Goal: Check status: Check status

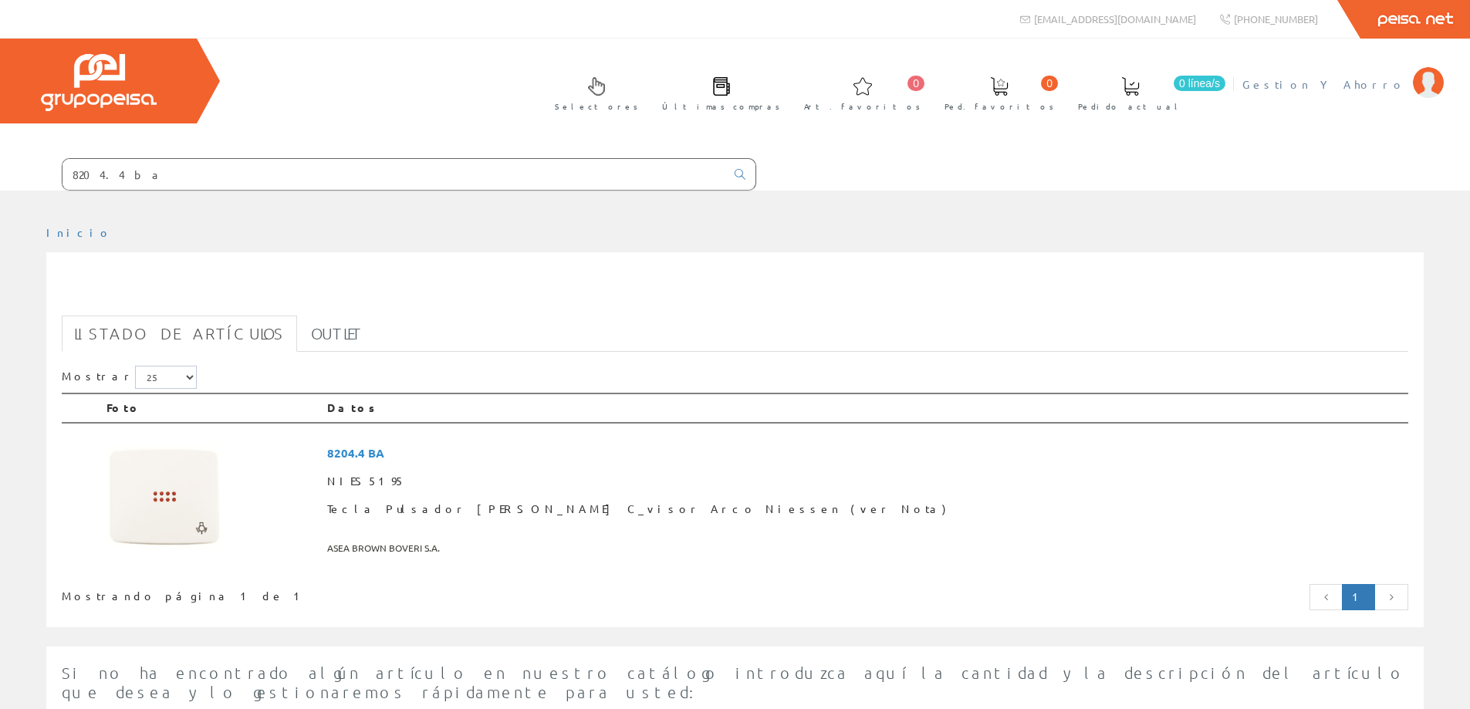
click at [1370, 90] on span "Gestion Y Ahorro" at bounding box center [1323, 83] width 163 height 15
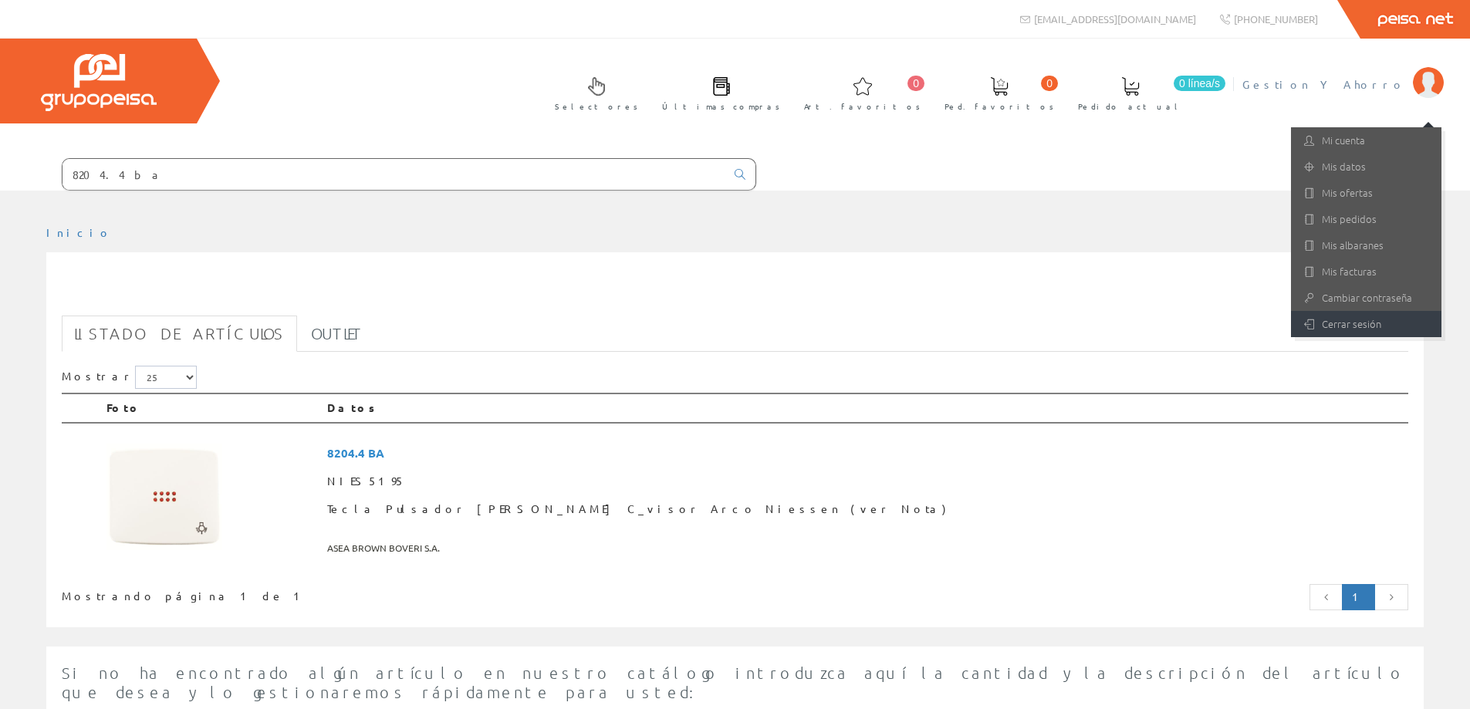
click at [1366, 319] on link "Cerrar sesión" at bounding box center [1366, 324] width 150 height 26
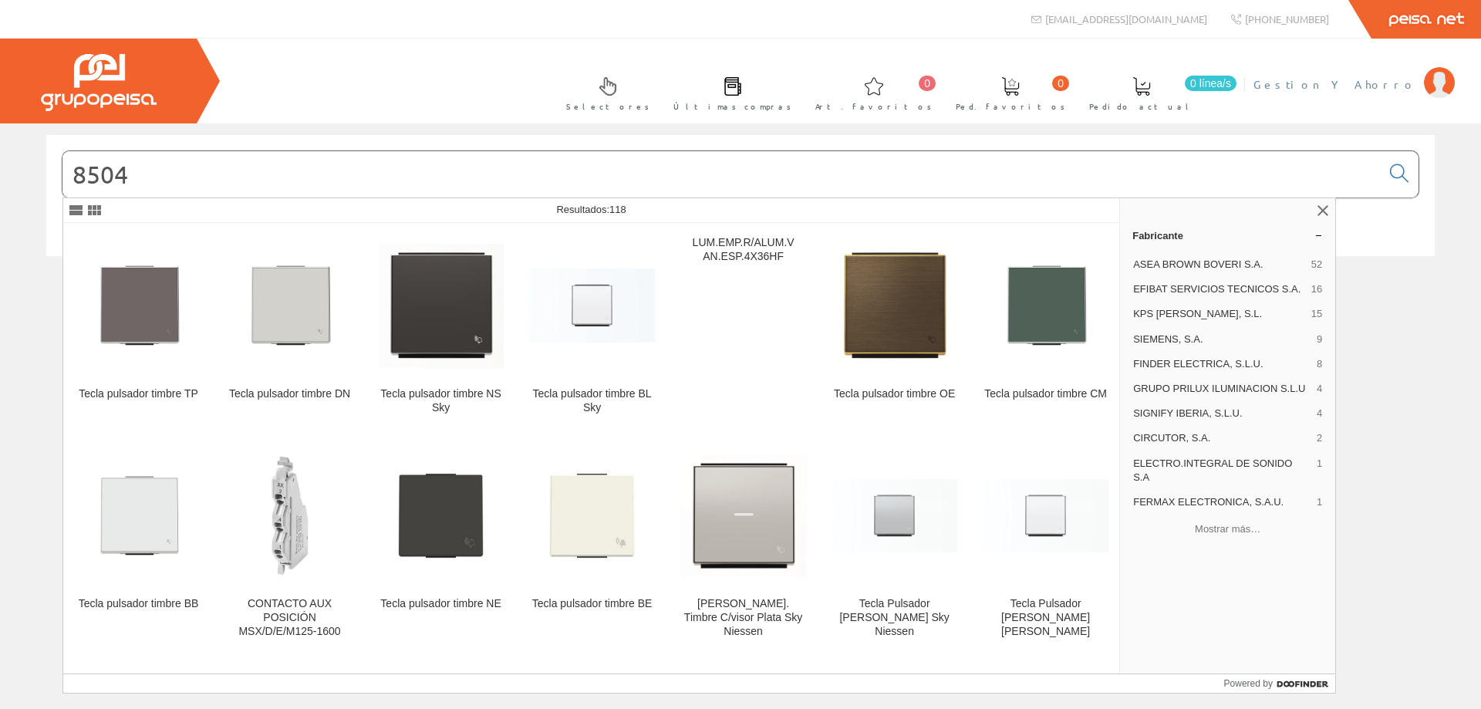
click at [1389, 88] on span "Gestion Y Ahorro" at bounding box center [1335, 83] width 163 height 15
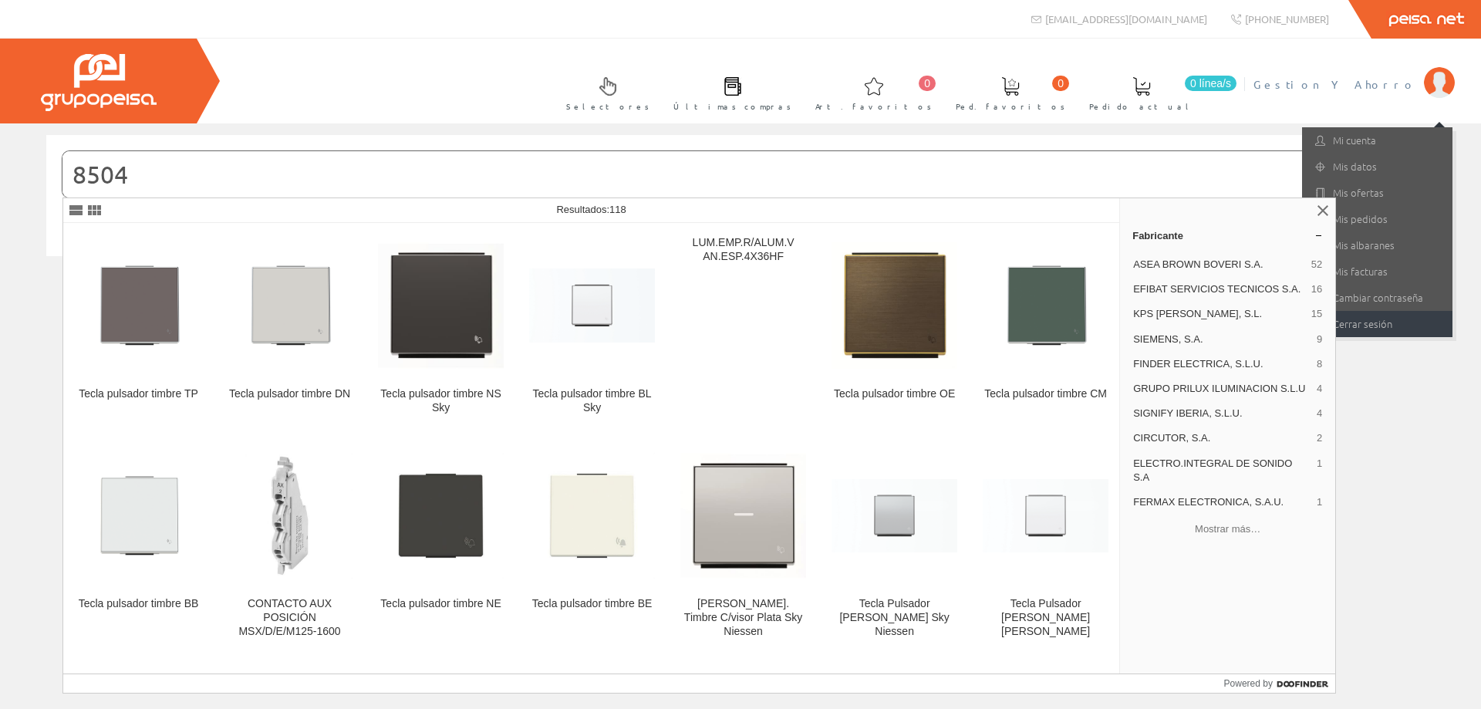
click at [1372, 326] on link "Cerrar sesión" at bounding box center [1377, 324] width 150 height 26
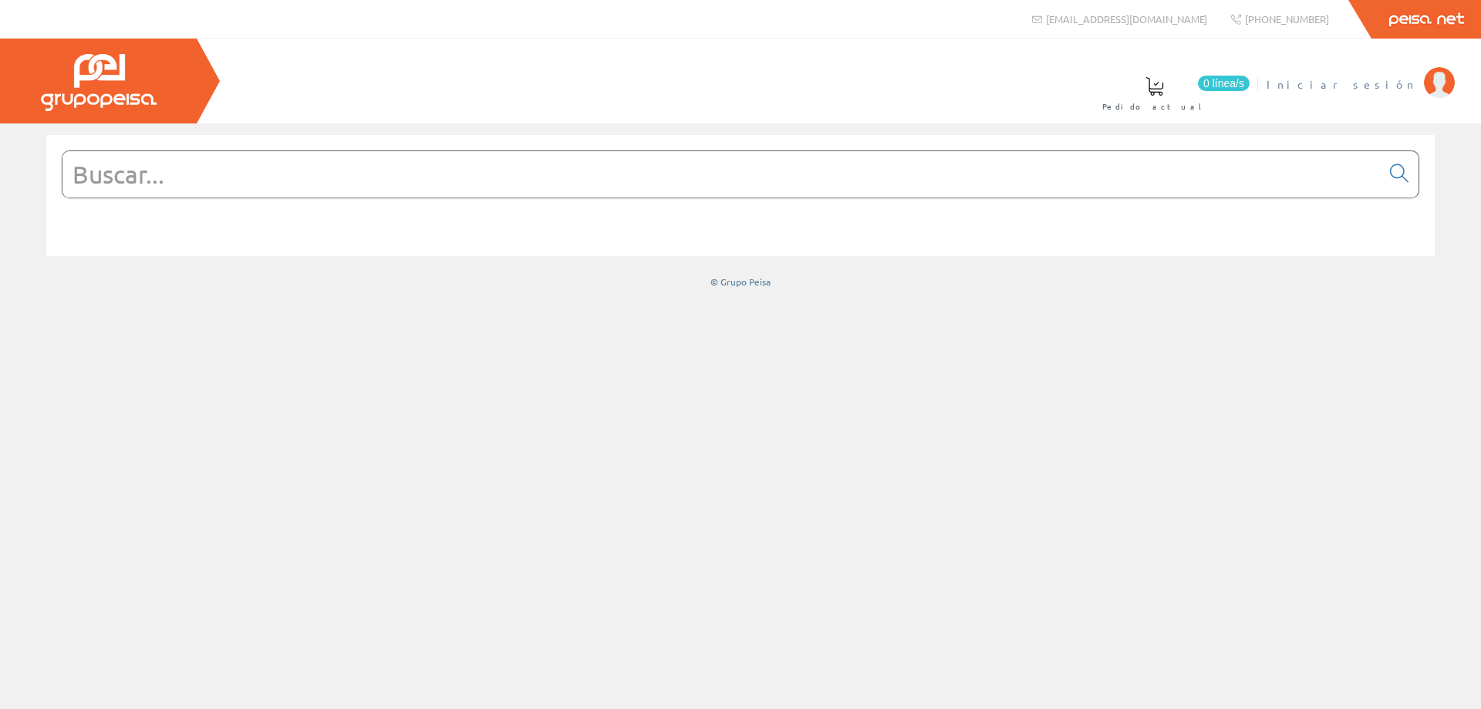
click at [1360, 85] on span "Iniciar sesión" at bounding box center [1342, 83] width 150 height 15
click at [1363, 88] on span "Gestion Y Ahorro" at bounding box center [1335, 83] width 163 height 15
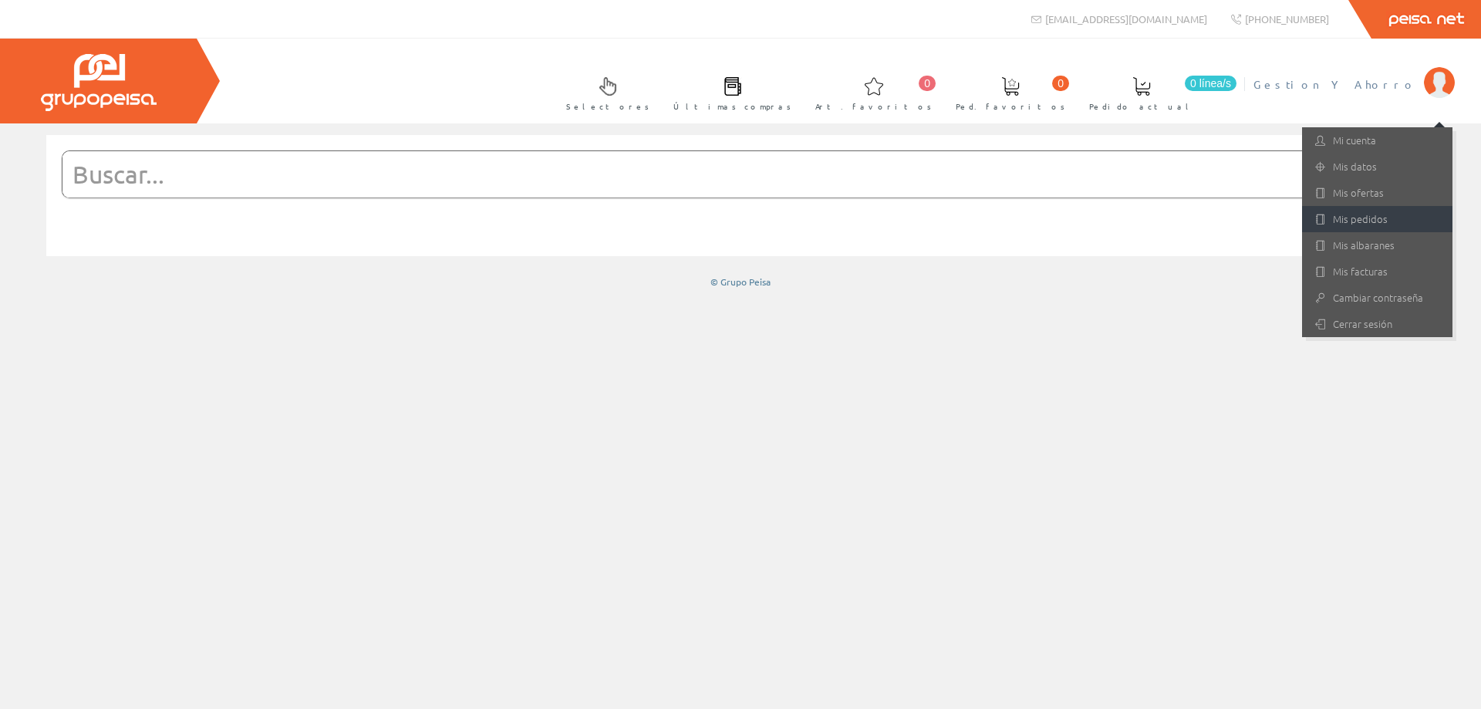
click at [1347, 214] on link "Mis pedidos" at bounding box center [1377, 219] width 150 height 26
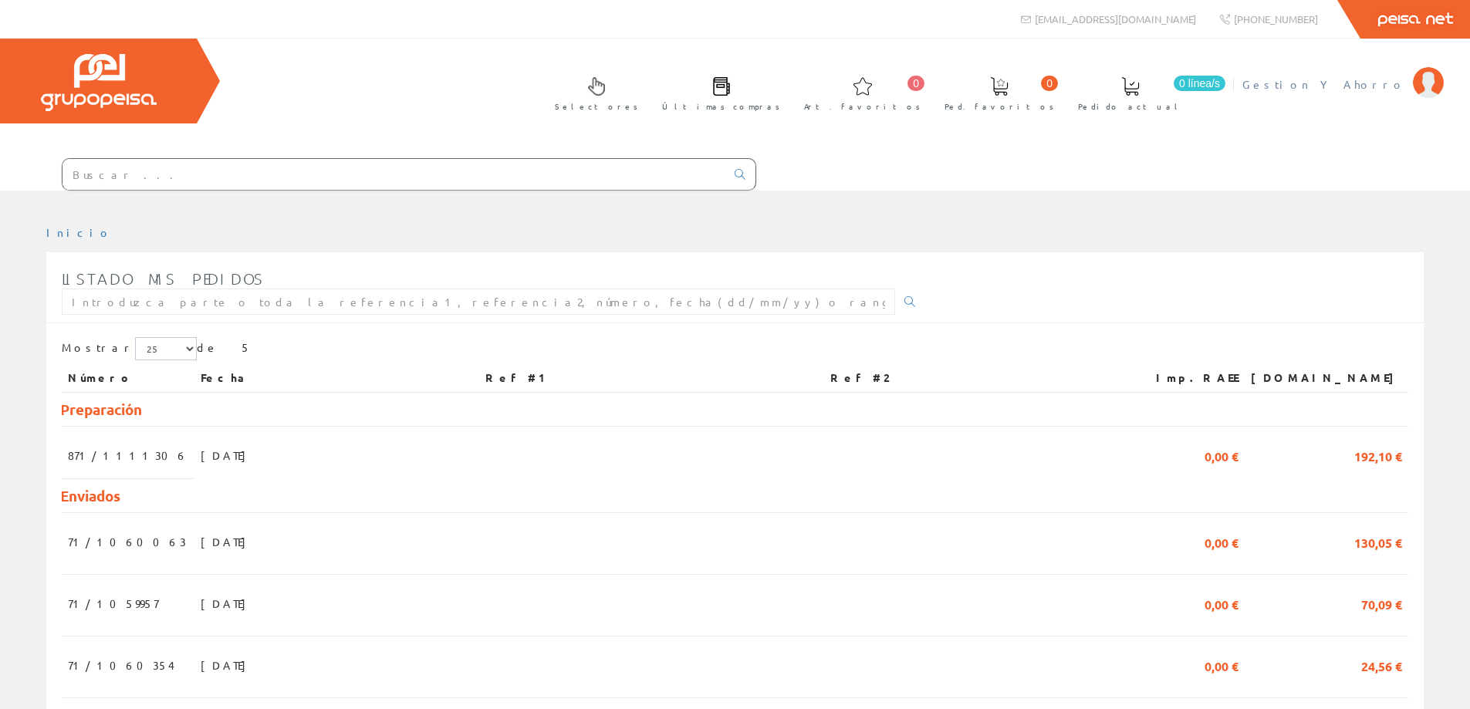
click at [1386, 84] on span "Gestion Y Ahorro" at bounding box center [1323, 83] width 163 height 15
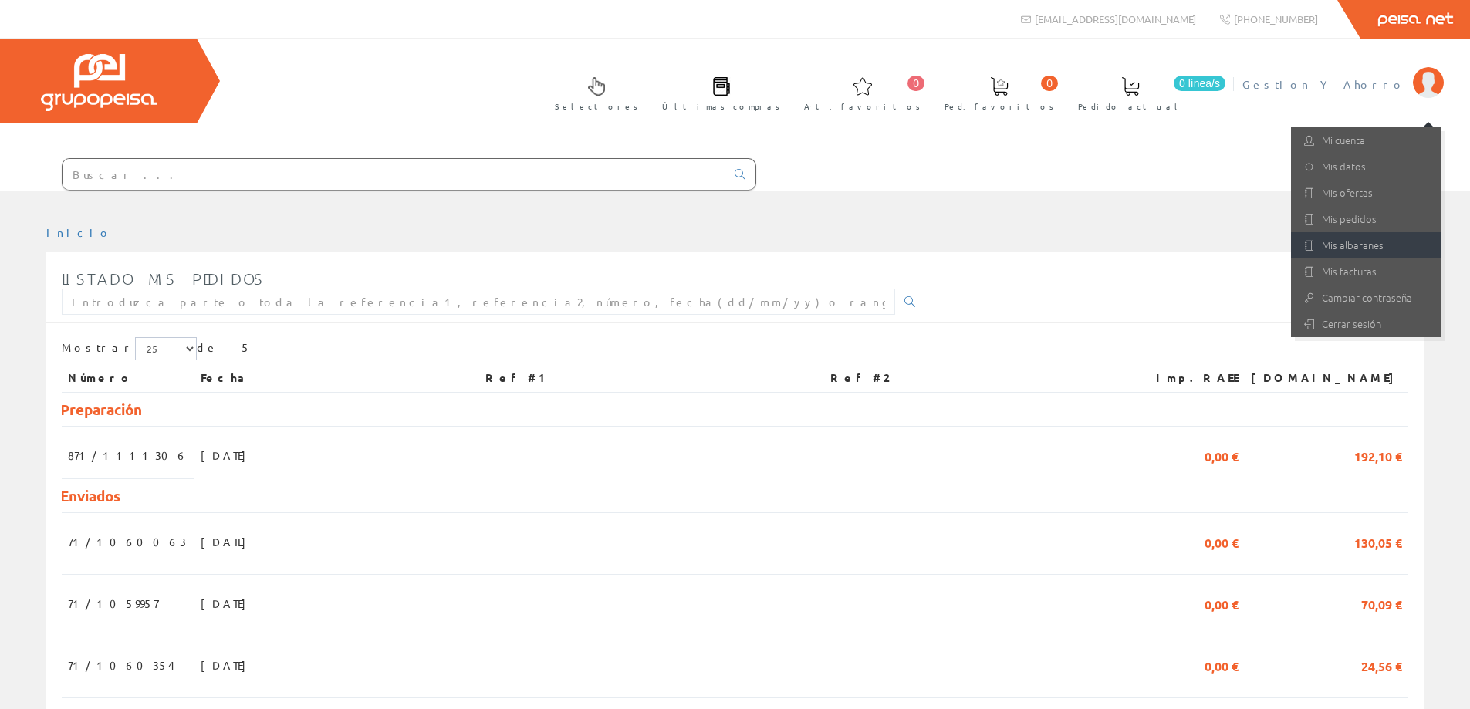
click at [1359, 240] on link "Mis albaranes" at bounding box center [1366, 245] width 150 height 26
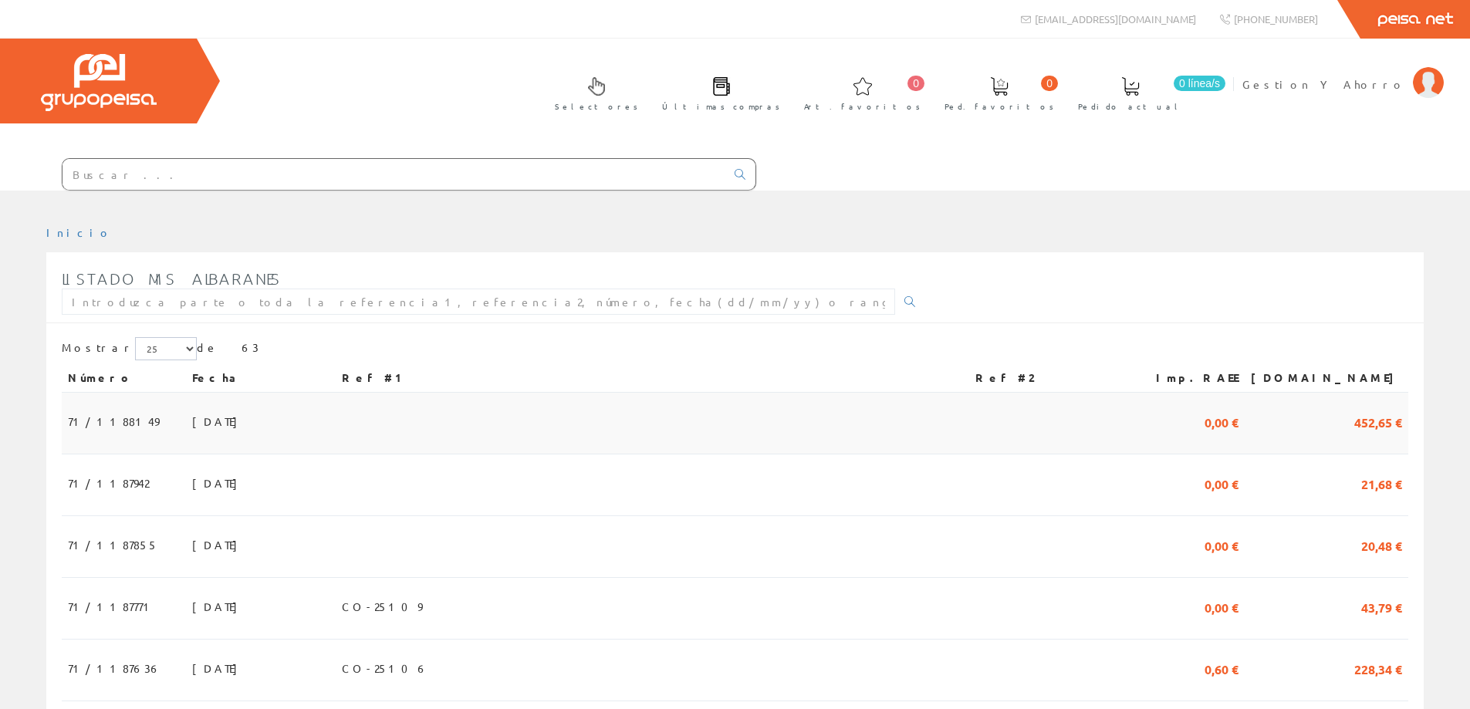
click at [186, 438] on td "12/09/2025" at bounding box center [261, 424] width 150 height 62
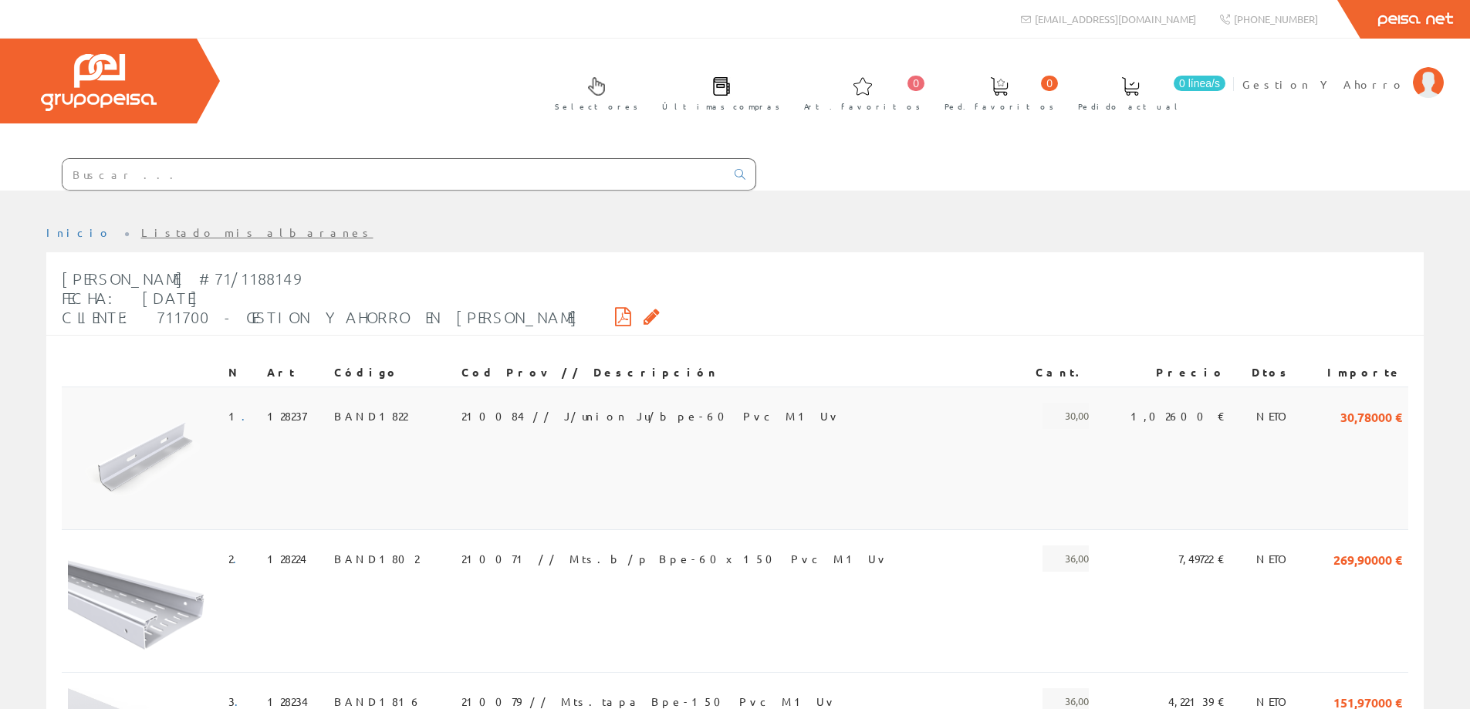
click at [535, 410] on span "210084 // J/union Ju/bpe-60 Pvc M1 Uv" at bounding box center [650, 416] width 379 height 26
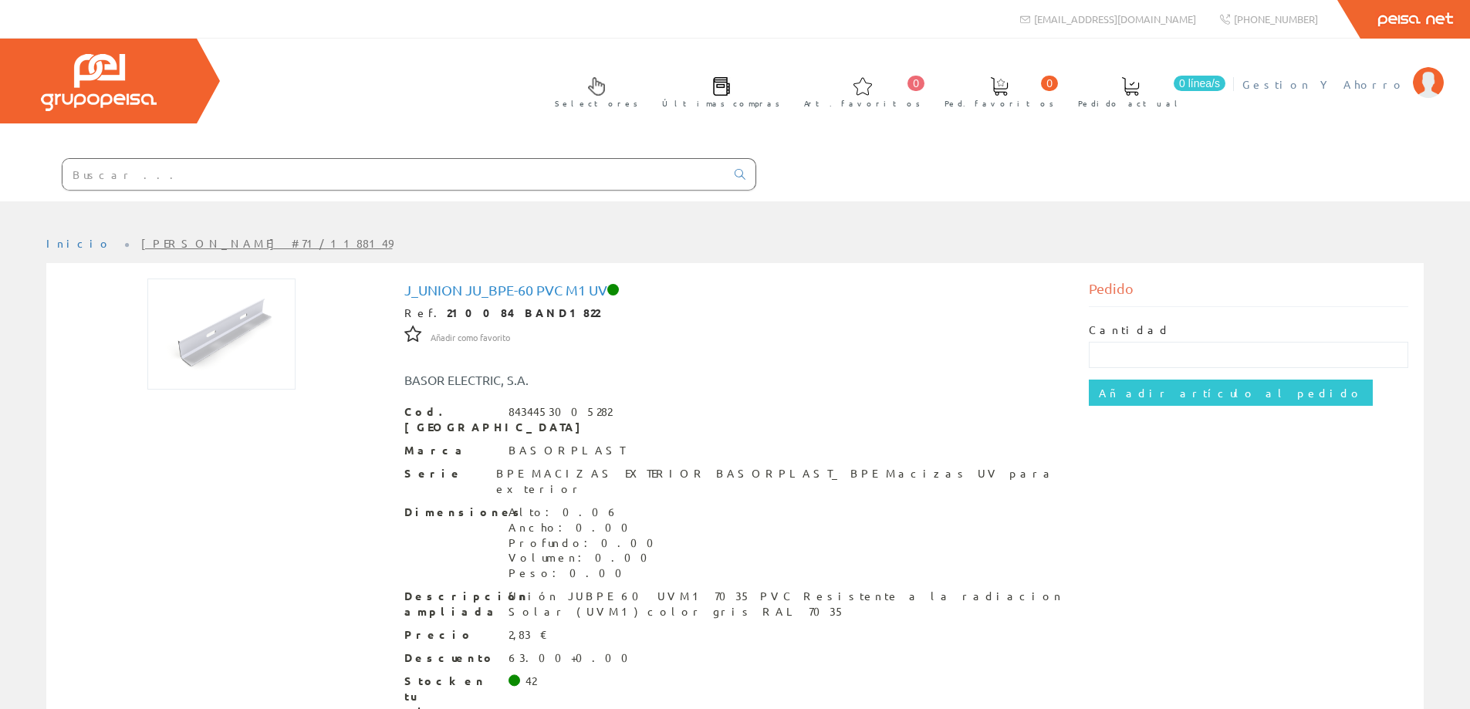
click at [1360, 83] on span "Gestion Y Ahorro" at bounding box center [1323, 83] width 163 height 15
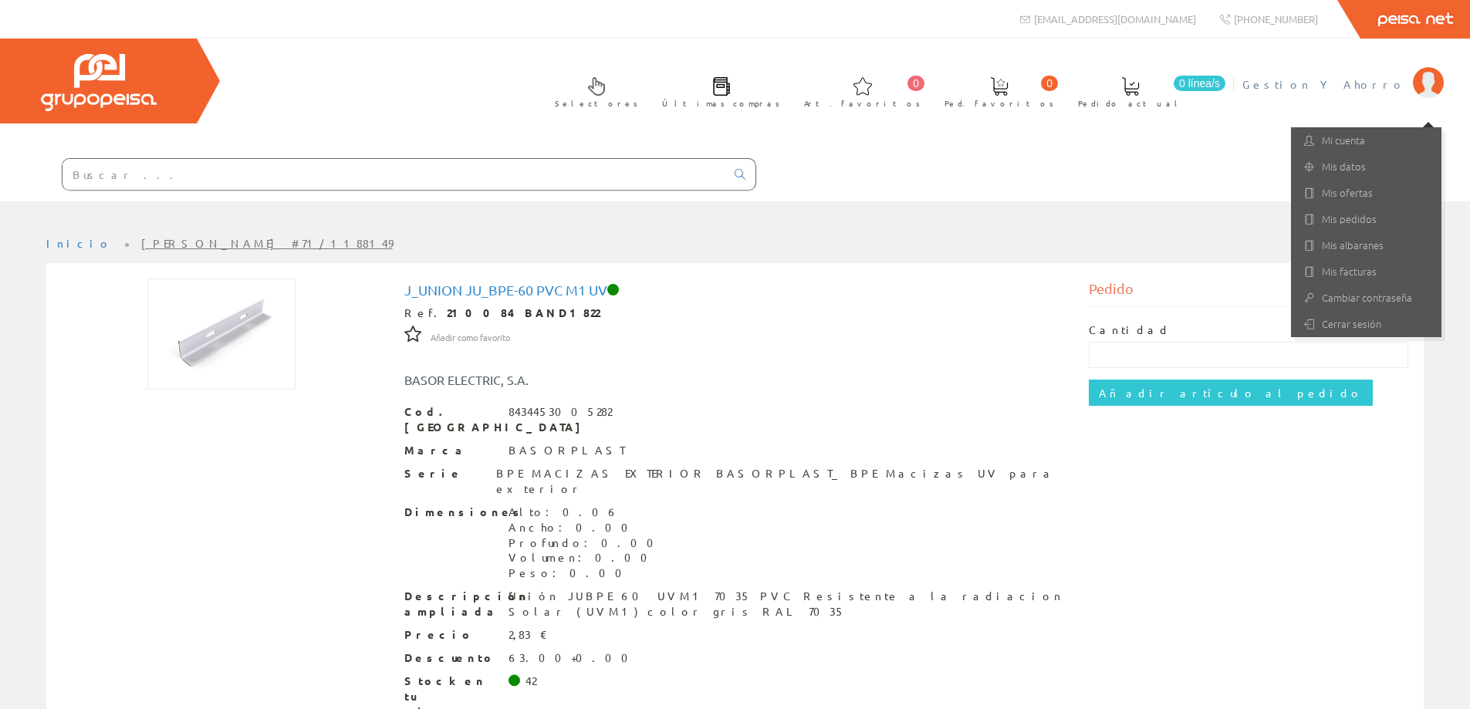
click at [1366, 77] on span "Gestion Y Ahorro" at bounding box center [1323, 83] width 163 height 15
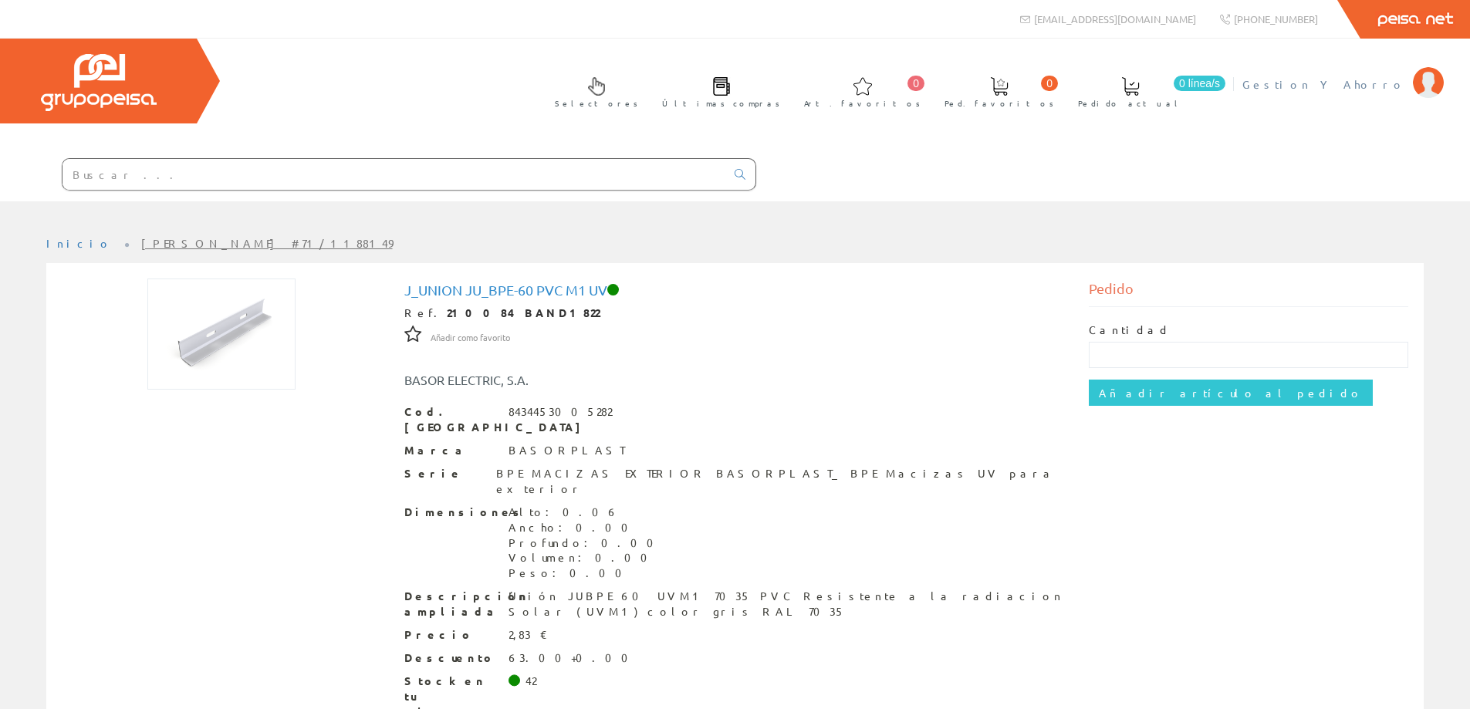
click at [1366, 77] on span "Gestion Y Ahorro" at bounding box center [1323, 83] width 163 height 15
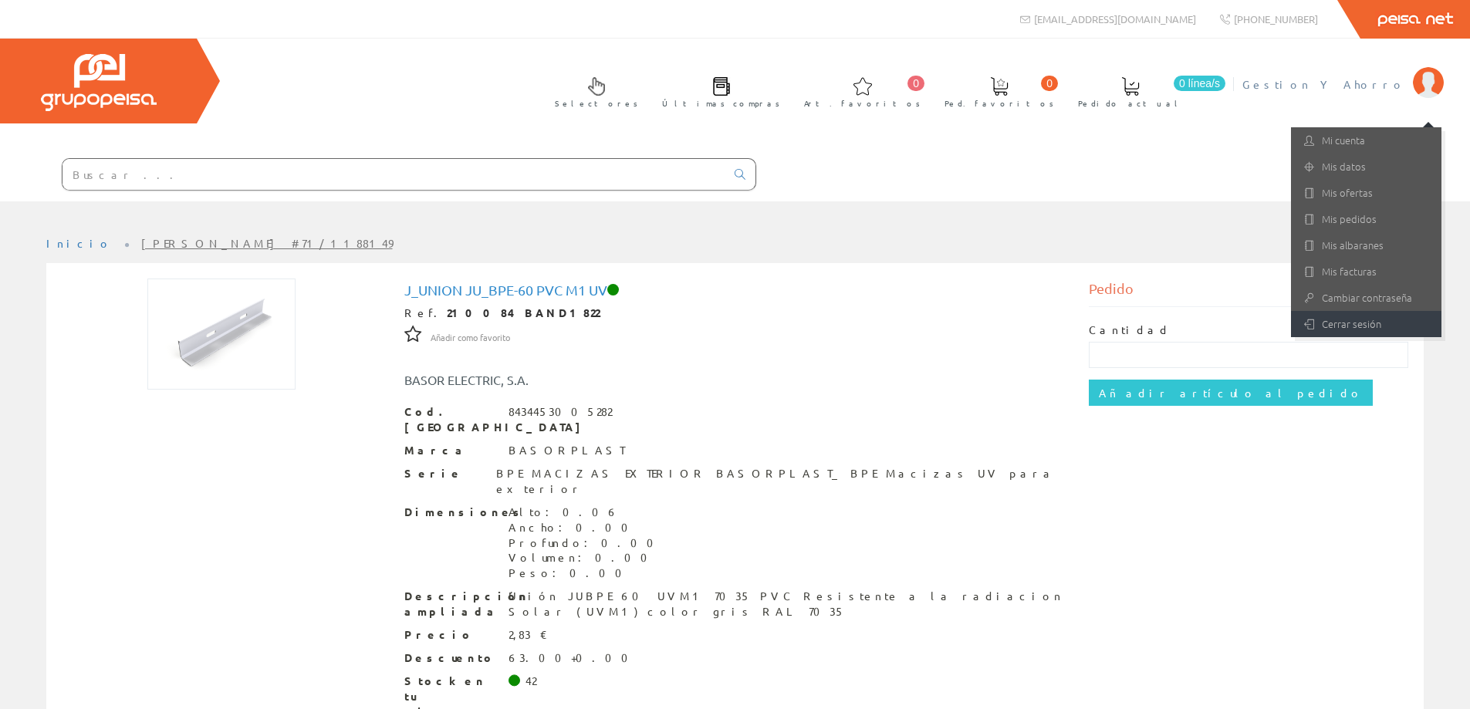
click at [1352, 319] on link "Cerrar sesión" at bounding box center [1366, 324] width 150 height 26
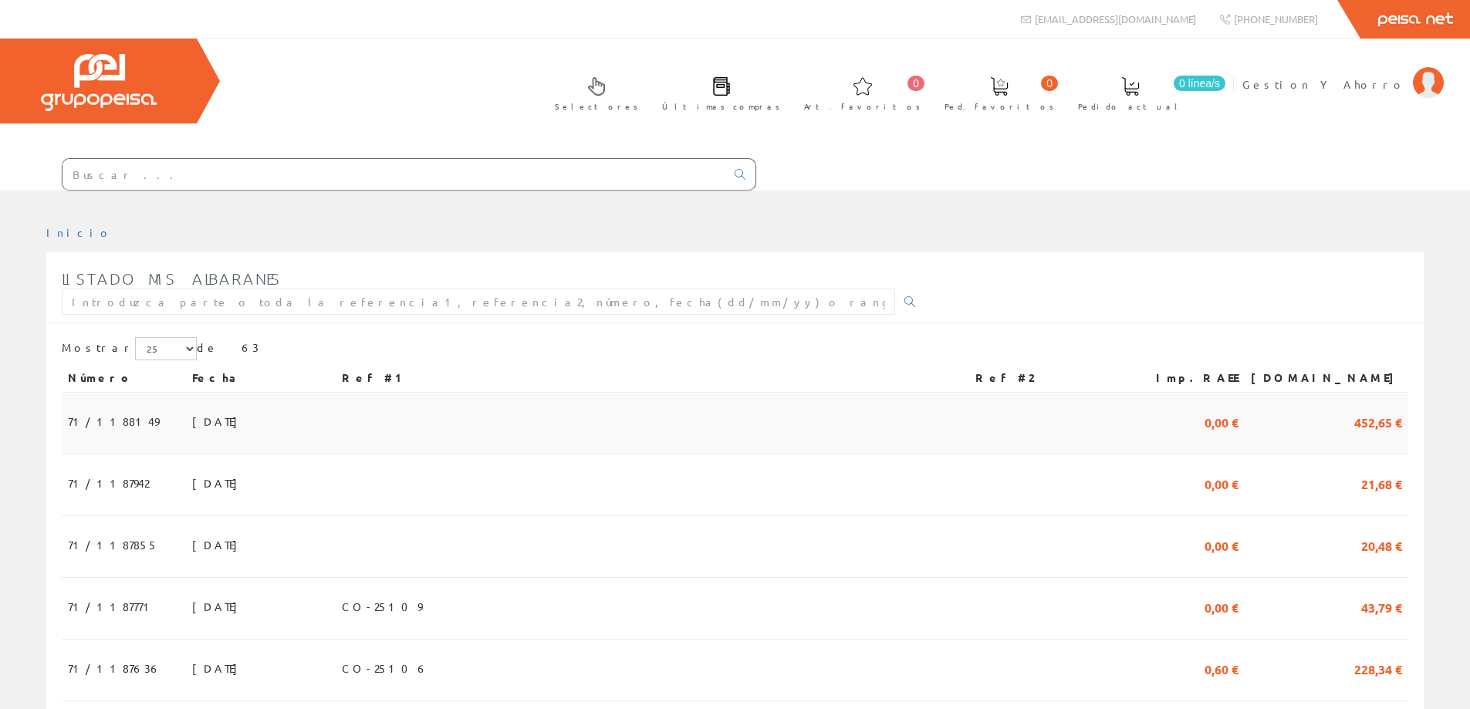
click at [218, 409] on td "12/09/2025" at bounding box center [261, 424] width 150 height 62
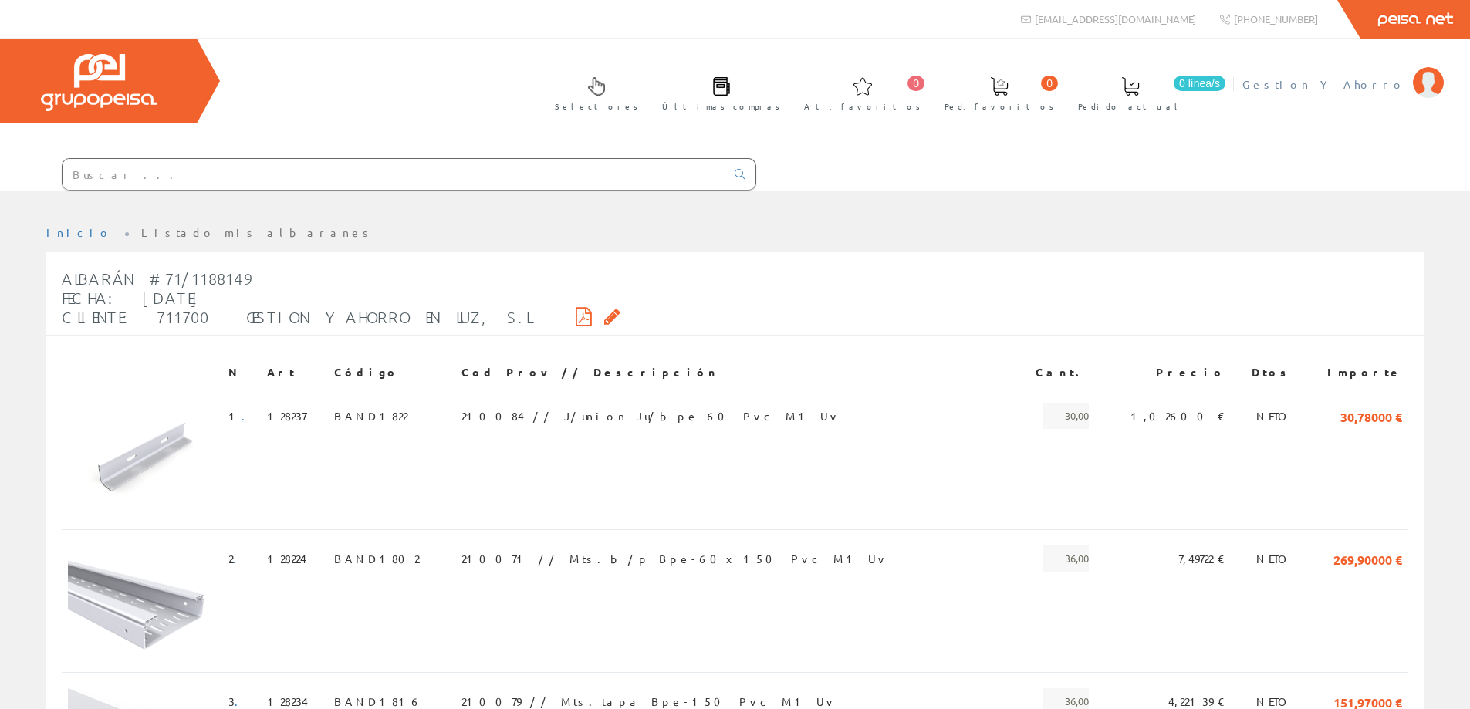
click at [1390, 91] on span "Gestion Y Ahorro" at bounding box center [1323, 83] width 163 height 15
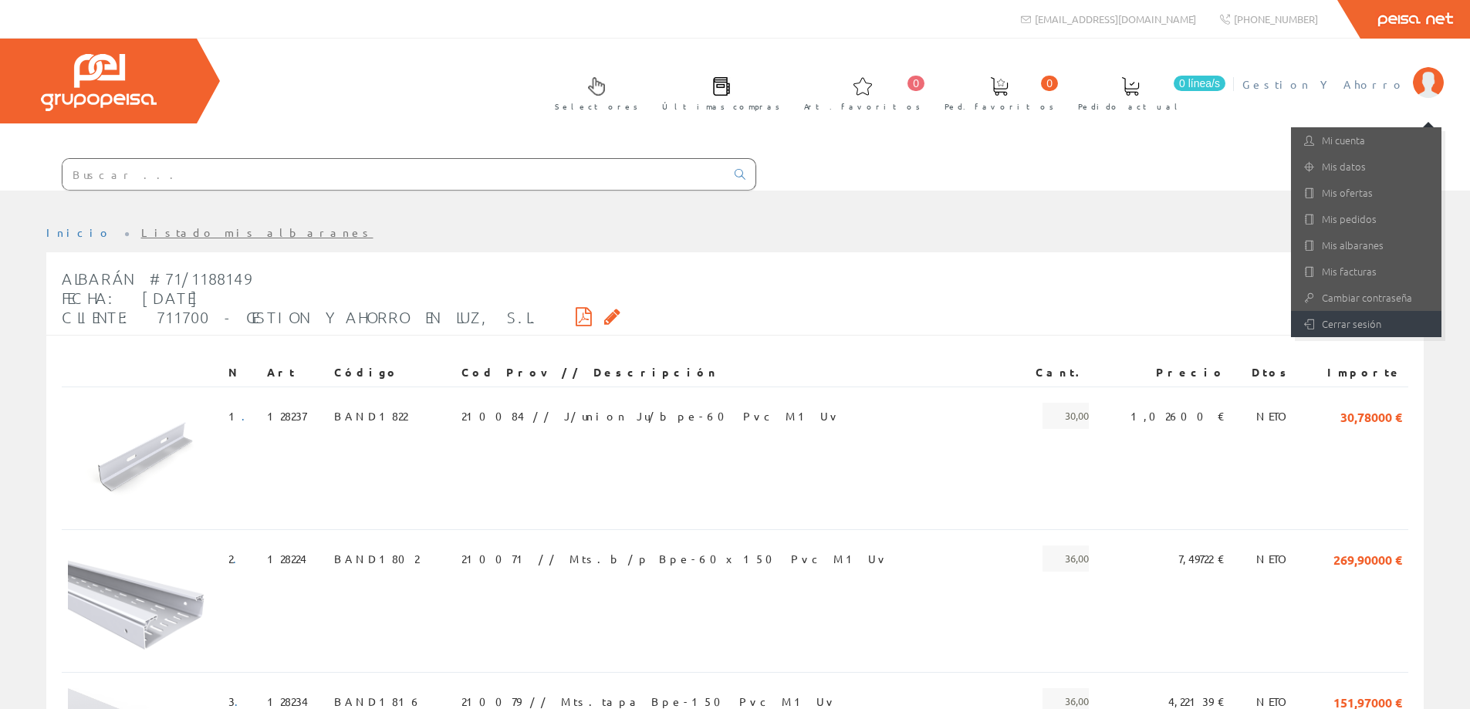
click at [1371, 320] on link "Cerrar sesión" at bounding box center [1366, 324] width 150 height 26
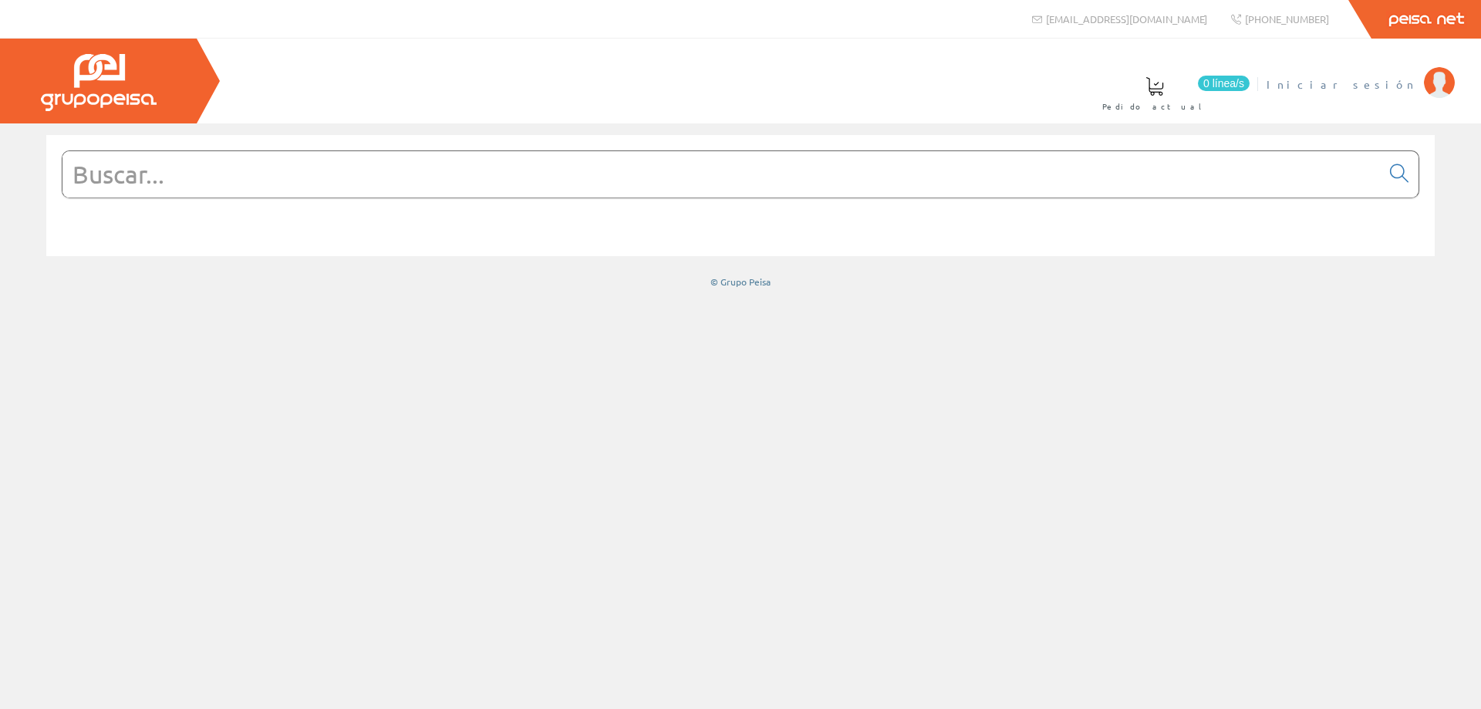
click at [1390, 89] on span "Iniciar sesión" at bounding box center [1342, 83] width 150 height 15
click at [446, 154] on input "text" at bounding box center [721, 174] width 1319 height 46
click at [444, 165] on input "text" at bounding box center [721, 174] width 1319 height 46
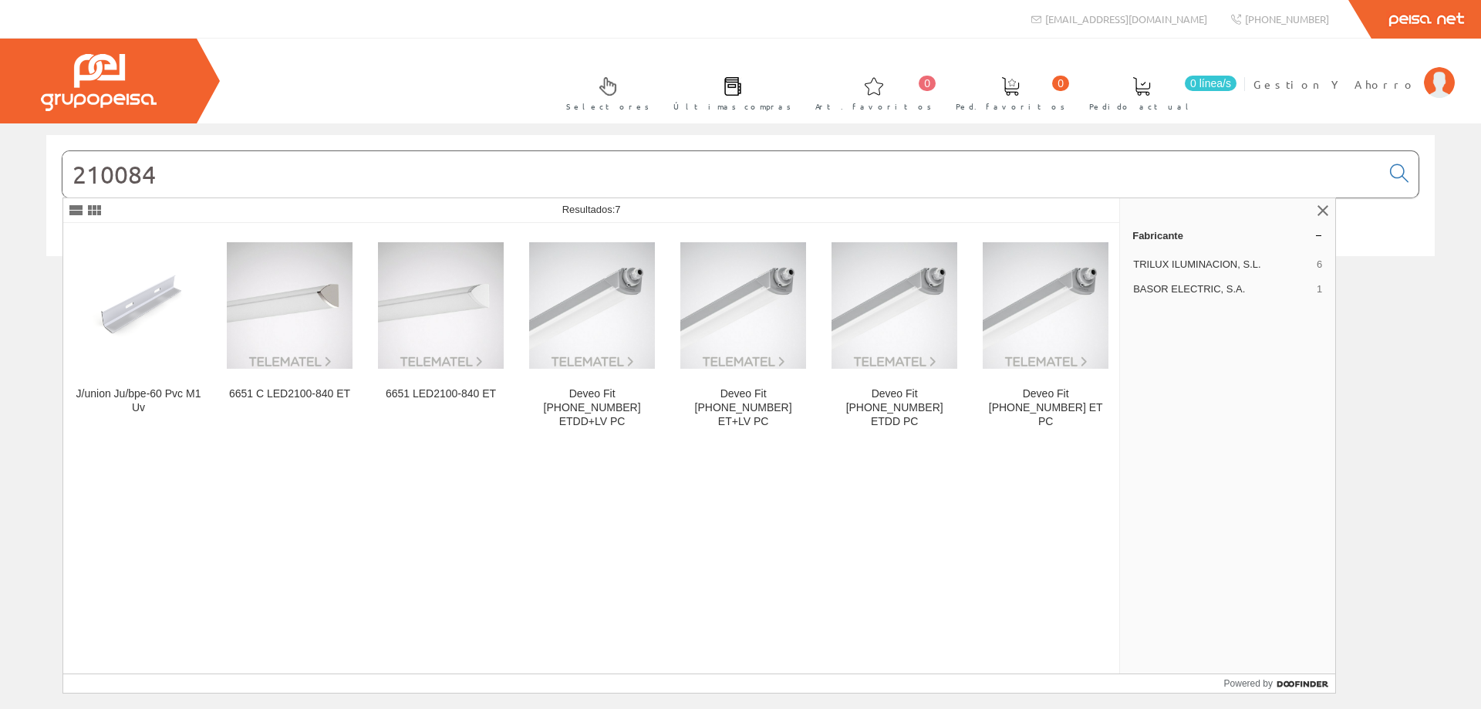
type input "210084"
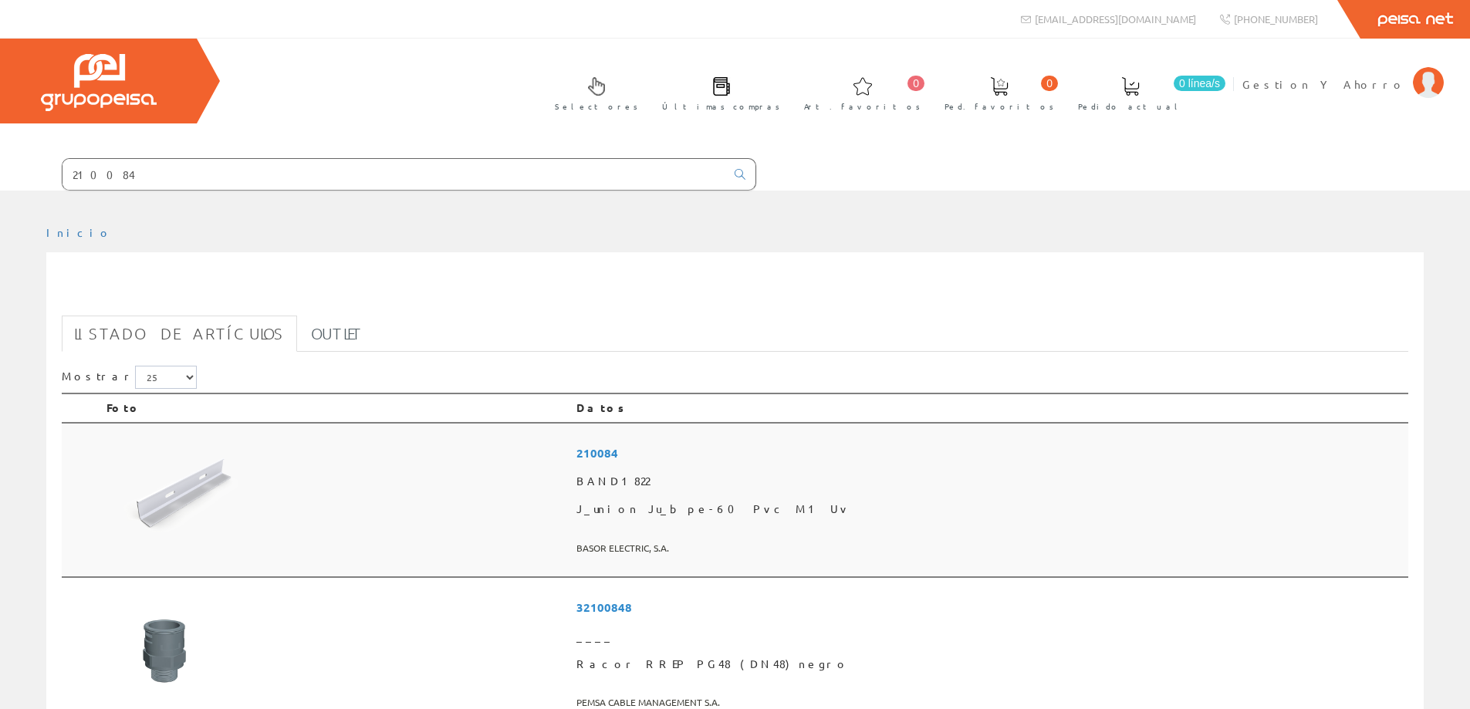
click at [570, 475] on td at bounding box center [335, 500] width 470 height 155
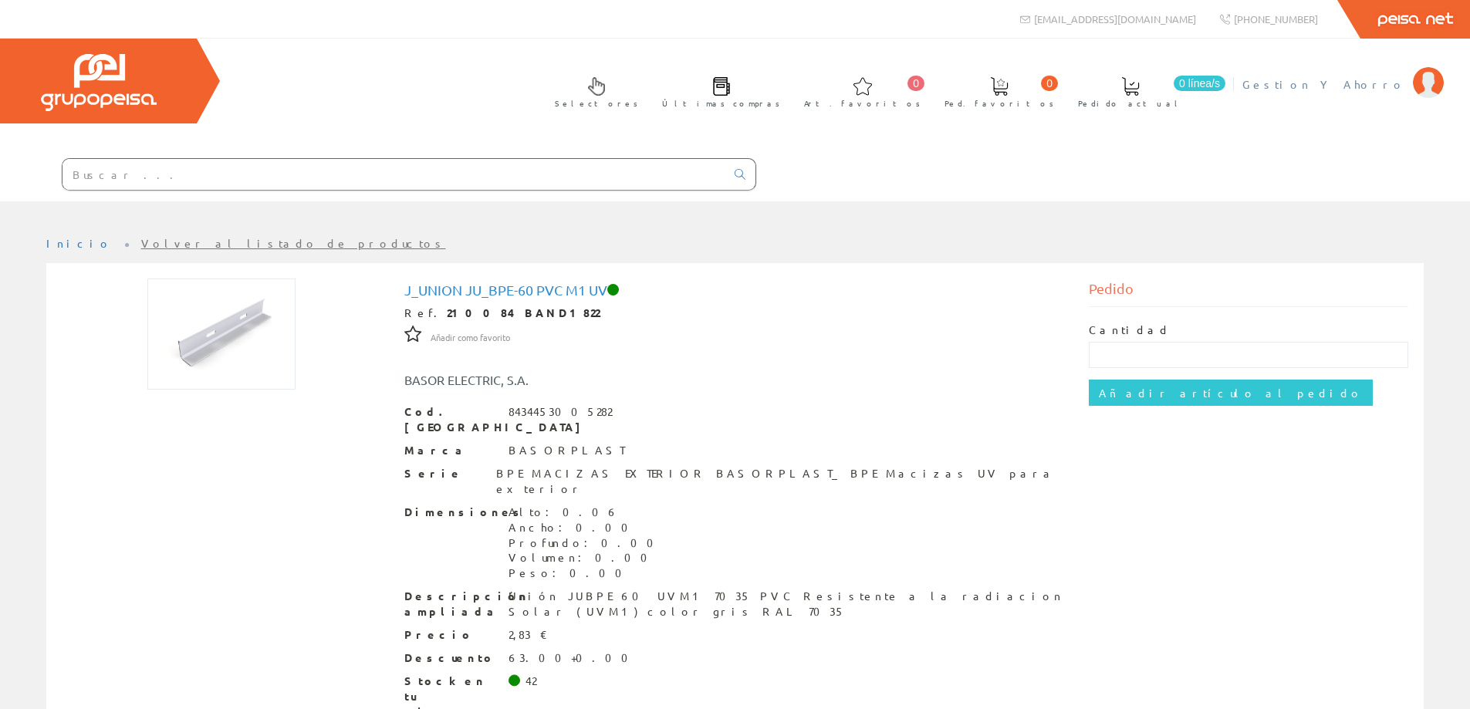
click at [1349, 83] on span "Gestion Y Ahorro" at bounding box center [1323, 83] width 163 height 15
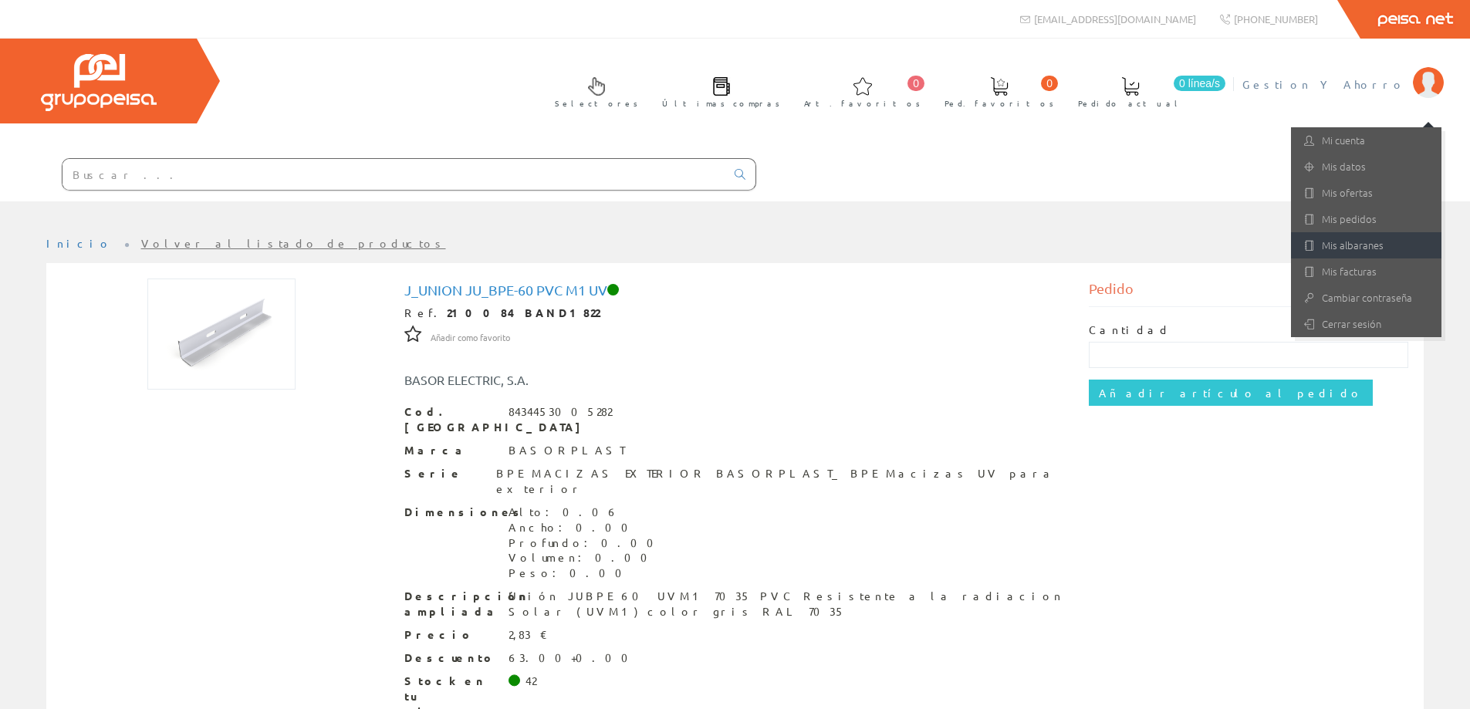
click at [1355, 243] on link "Mis albaranes" at bounding box center [1366, 245] width 150 height 26
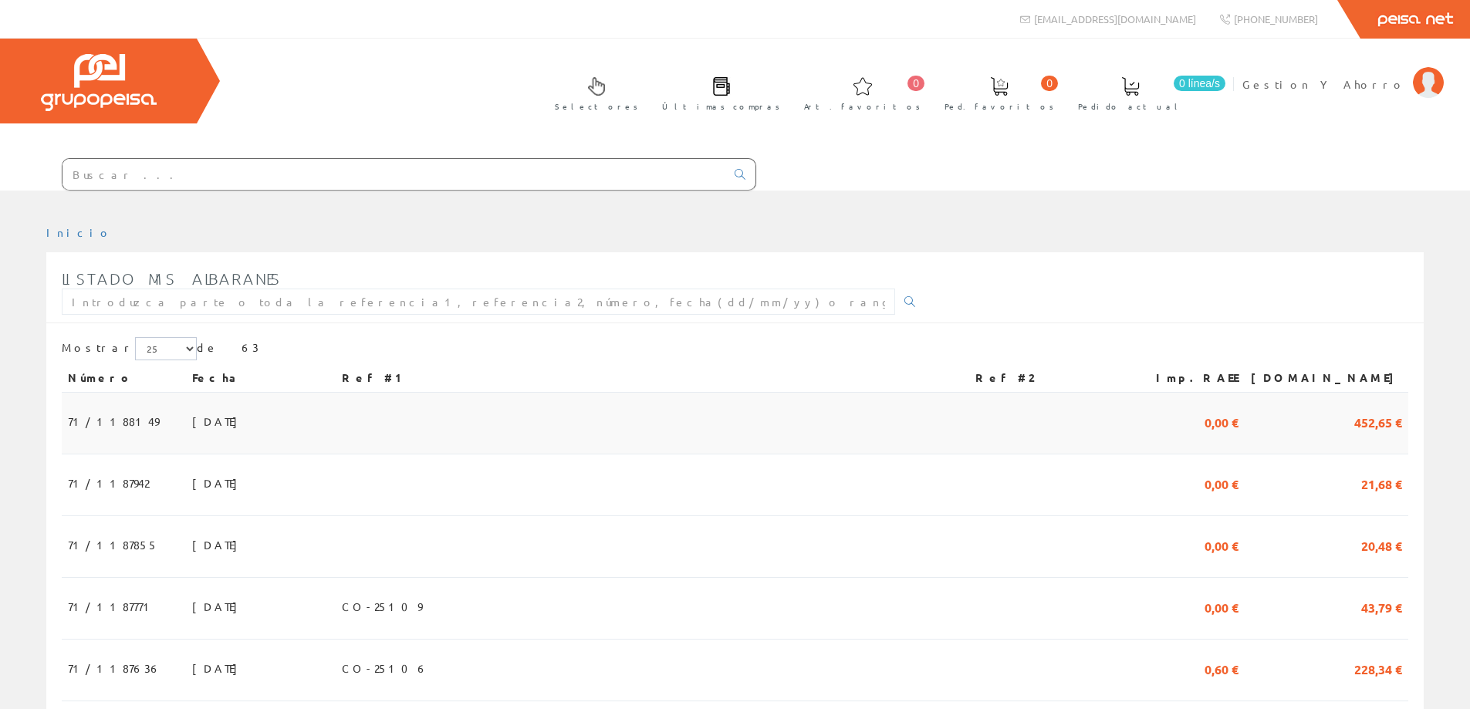
click at [138, 424] on td "71/1188149" at bounding box center [124, 424] width 124 height 62
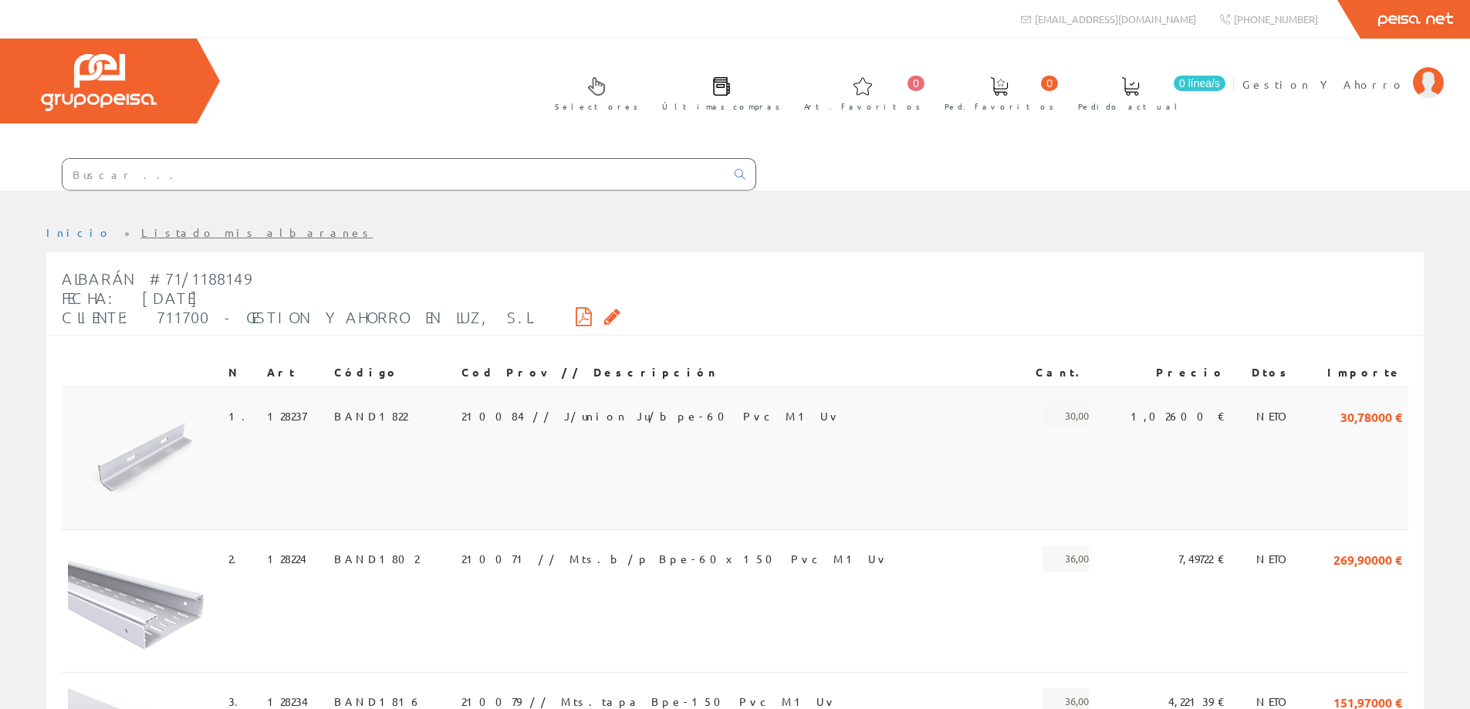
click at [627, 407] on span "210084 // J/union Ju/bpe-60 Pvc M1 Uv" at bounding box center [650, 416] width 379 height 26
click at [569, 546] on span "210071 // Mts.b/p Bpe-60x150 Pvc M1 Uv" at bounding box center [674, 558] width 427 height 26
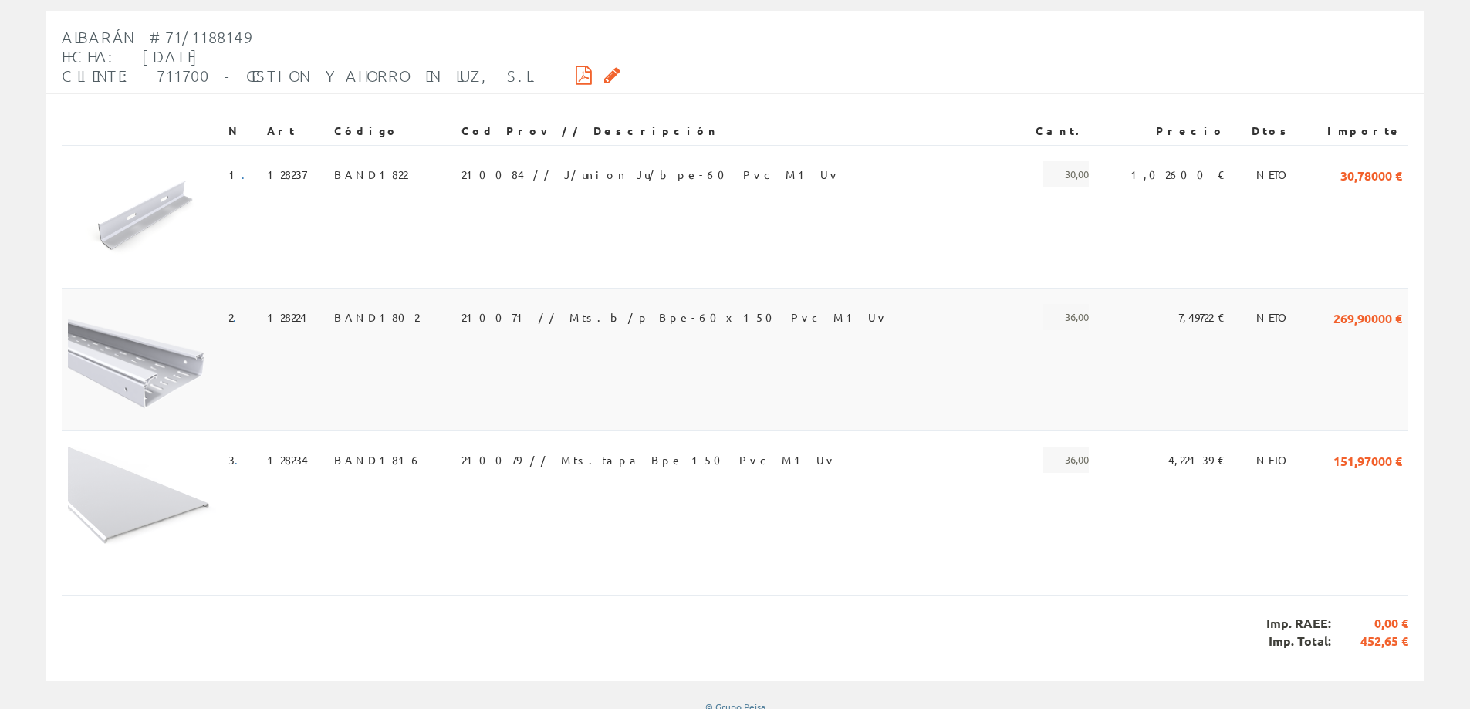
scroll to position [255, 0]
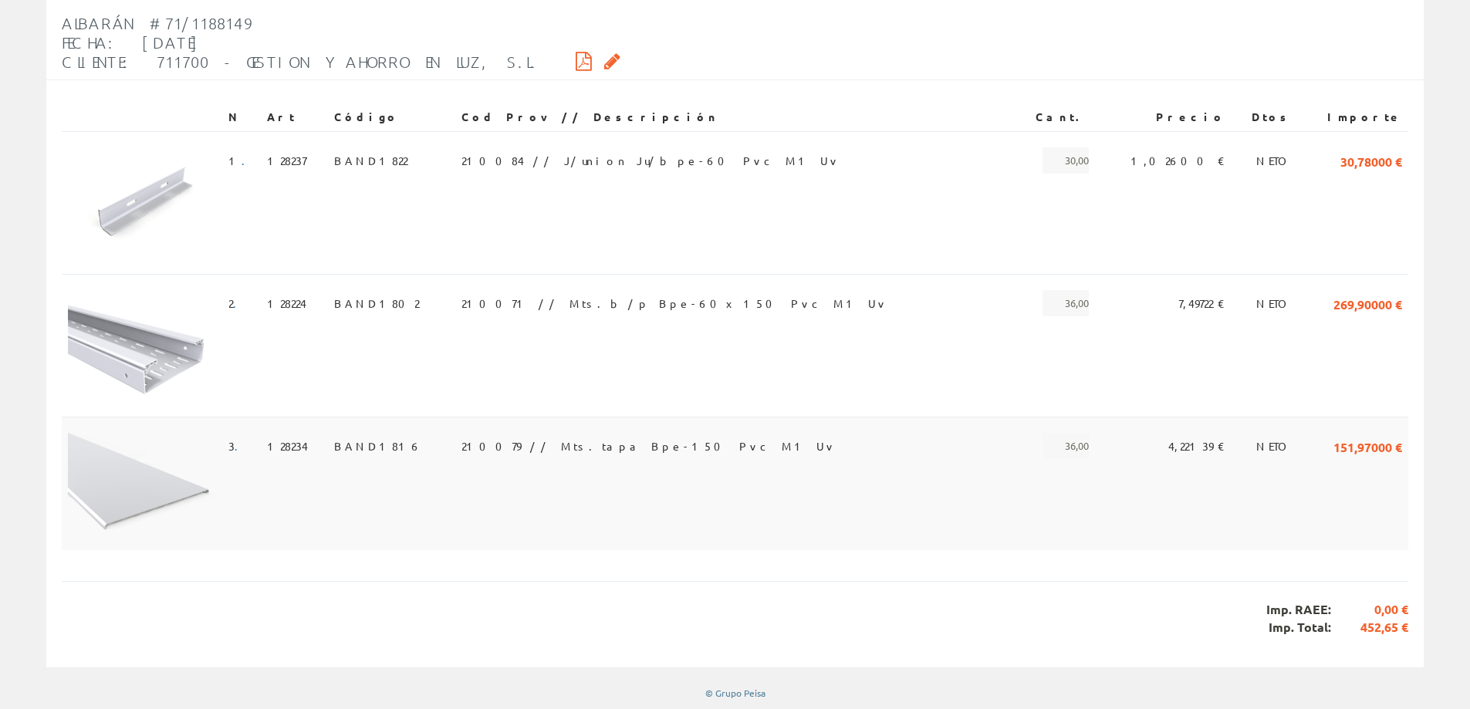
click at [542, 448] on span "210079 // Mts.tapa Bpe-150 Pvc M1 Uv" at bounding box center [648, 446] width 375 height 26
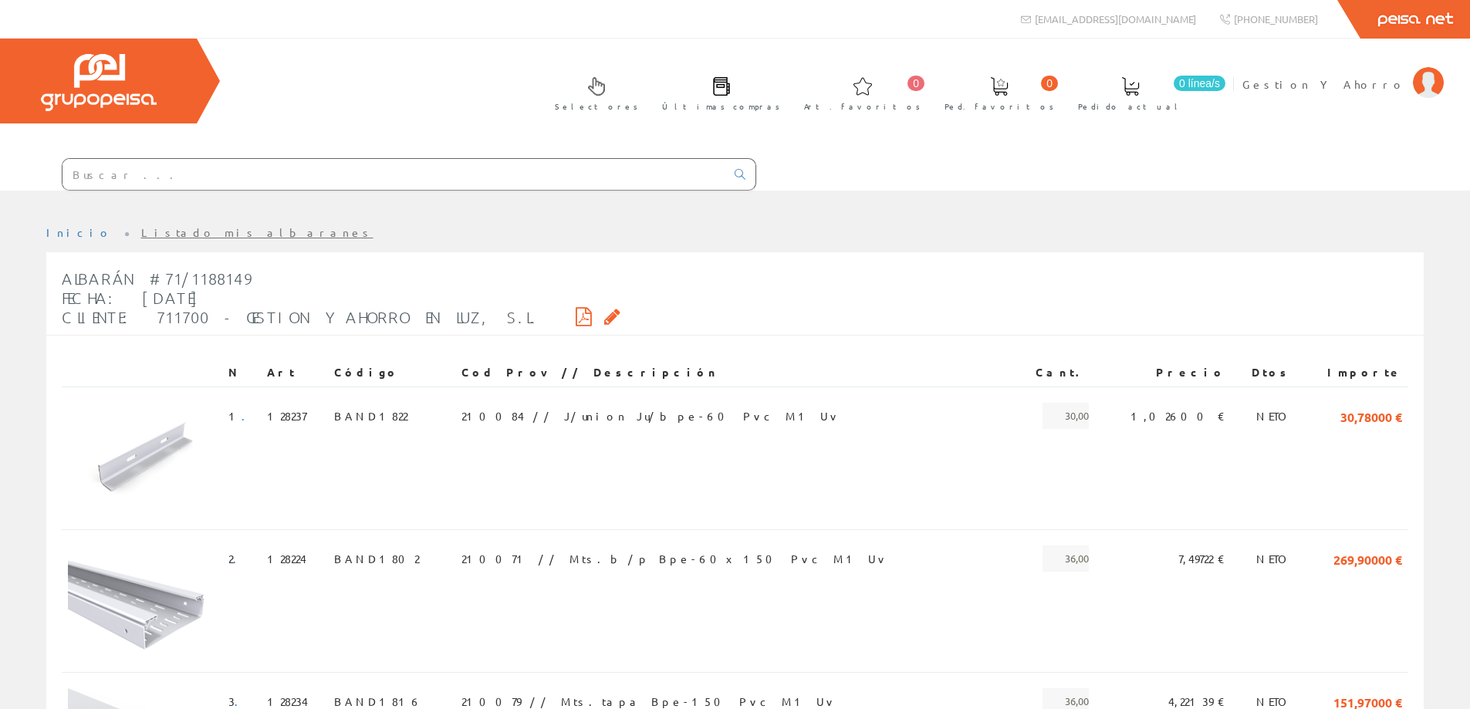
click at [525, 157] on div at bounding box center [378, 170] width 756 height 42
click at [533, 175] on input "text" at bounding box center [393, 174] width 663 height 31
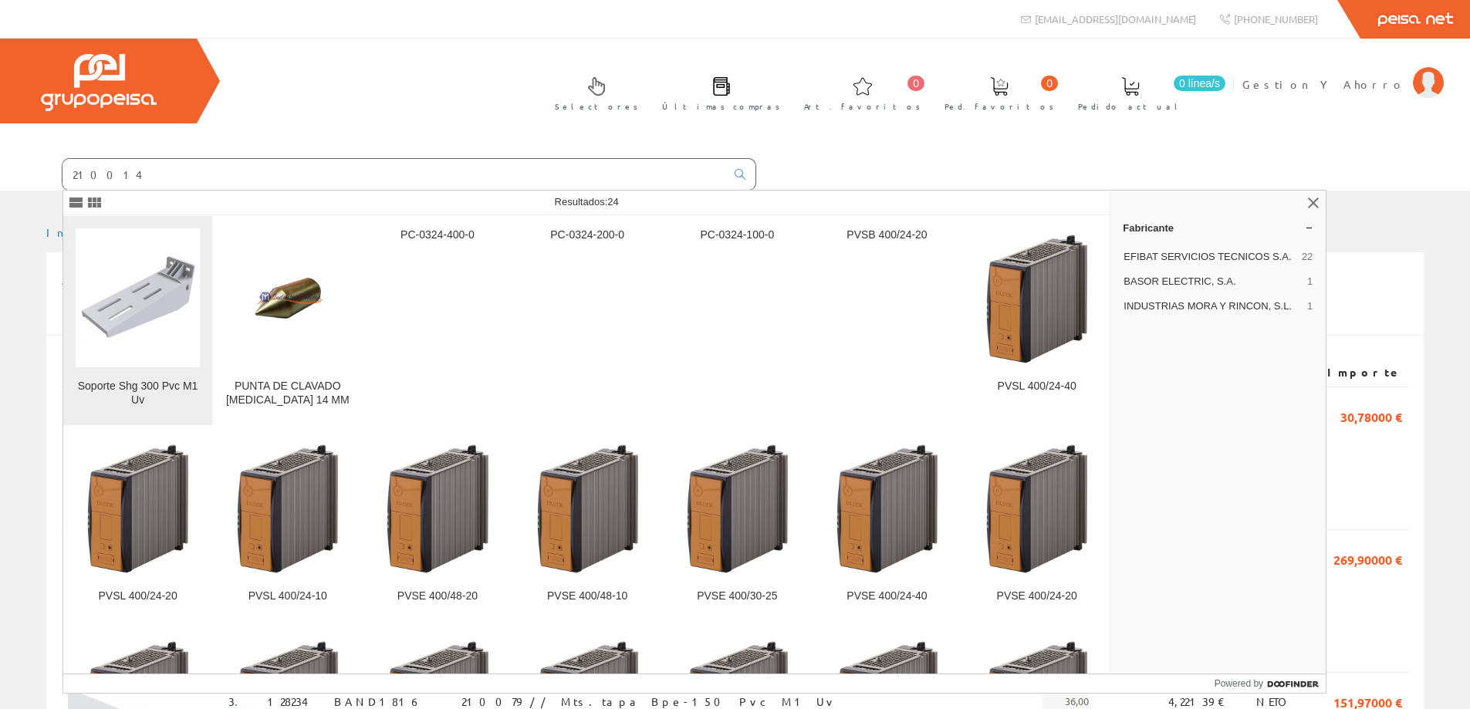
type input "210014"
click at [140, 284] on img at bounding box center [138, 298] width 124 height 93
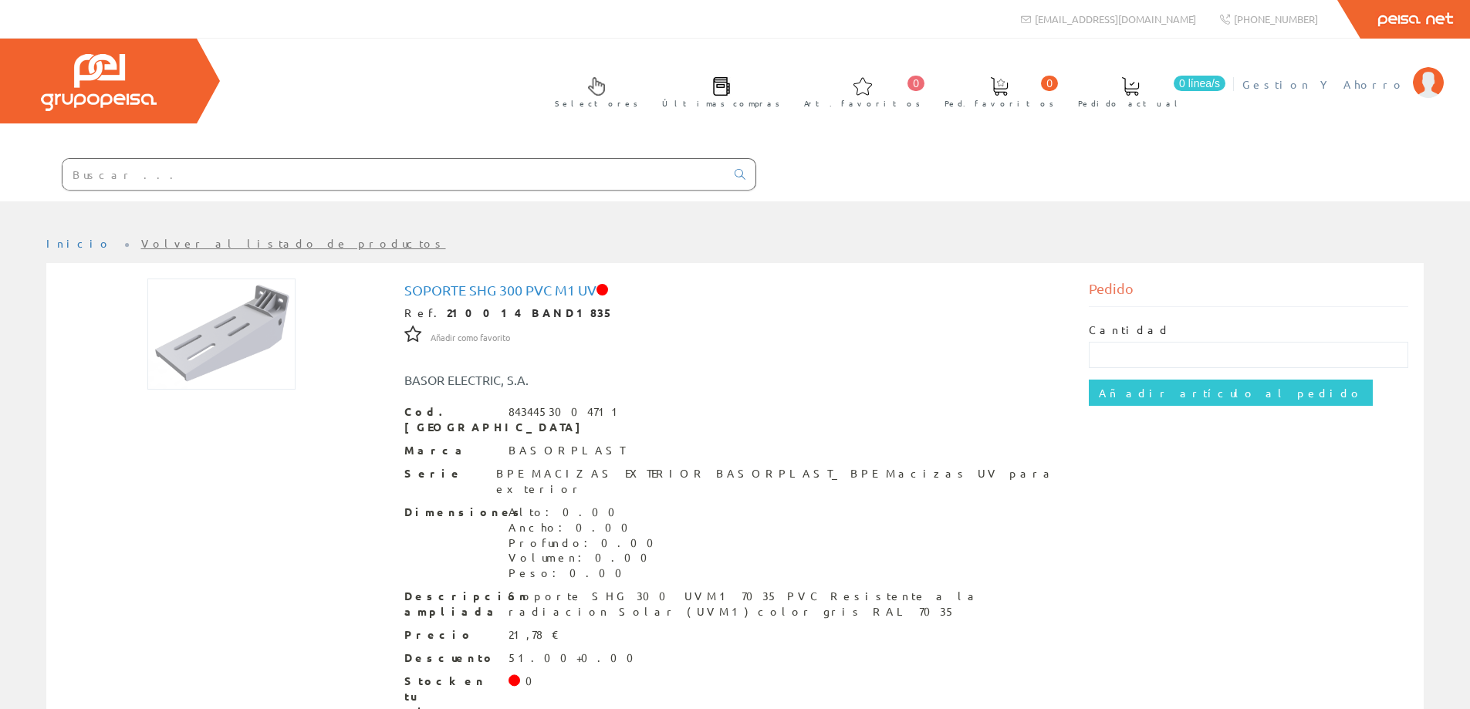
click at [1373, 77] on span "Gestion Y Ahorro" at bounding box center [1323, 83] width 163 height 15
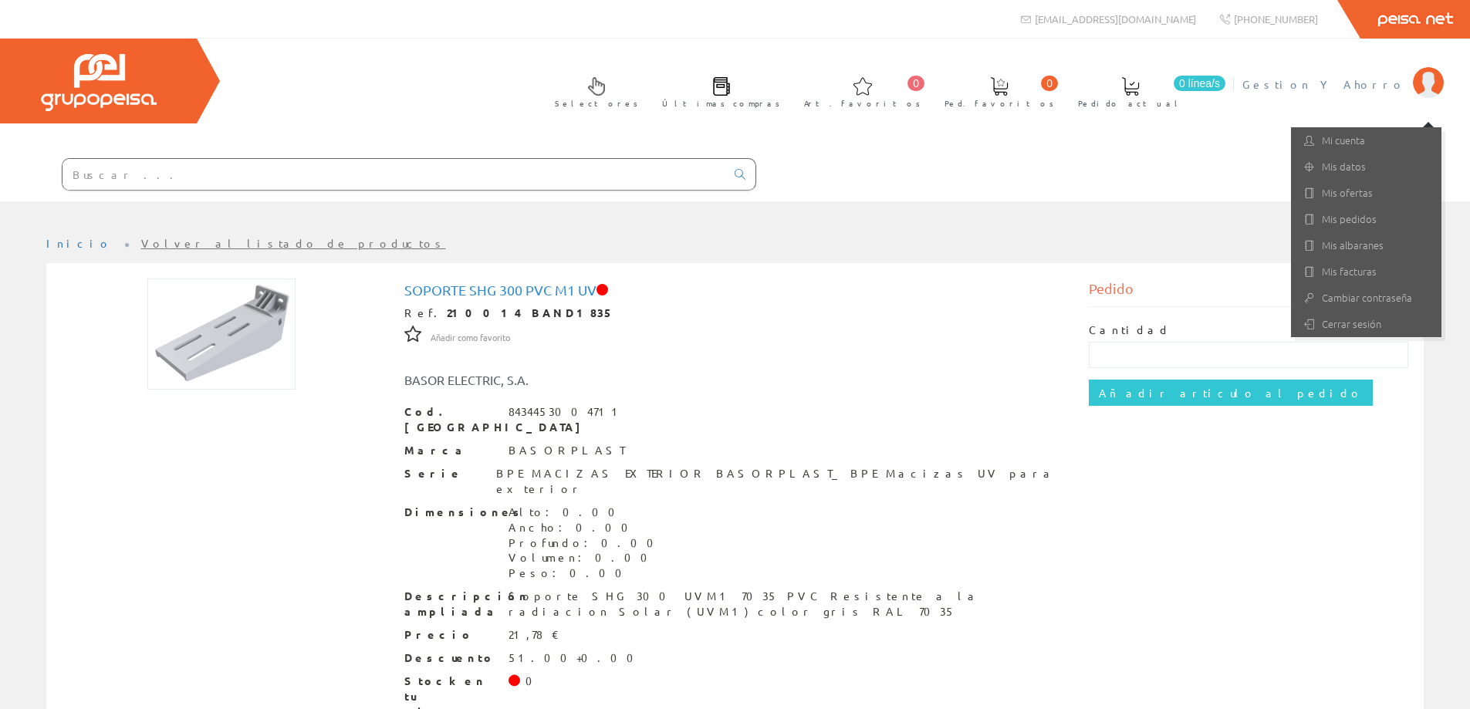
click at [1436, 73] on img at bounding box center [1428, 82] width 31 height 31
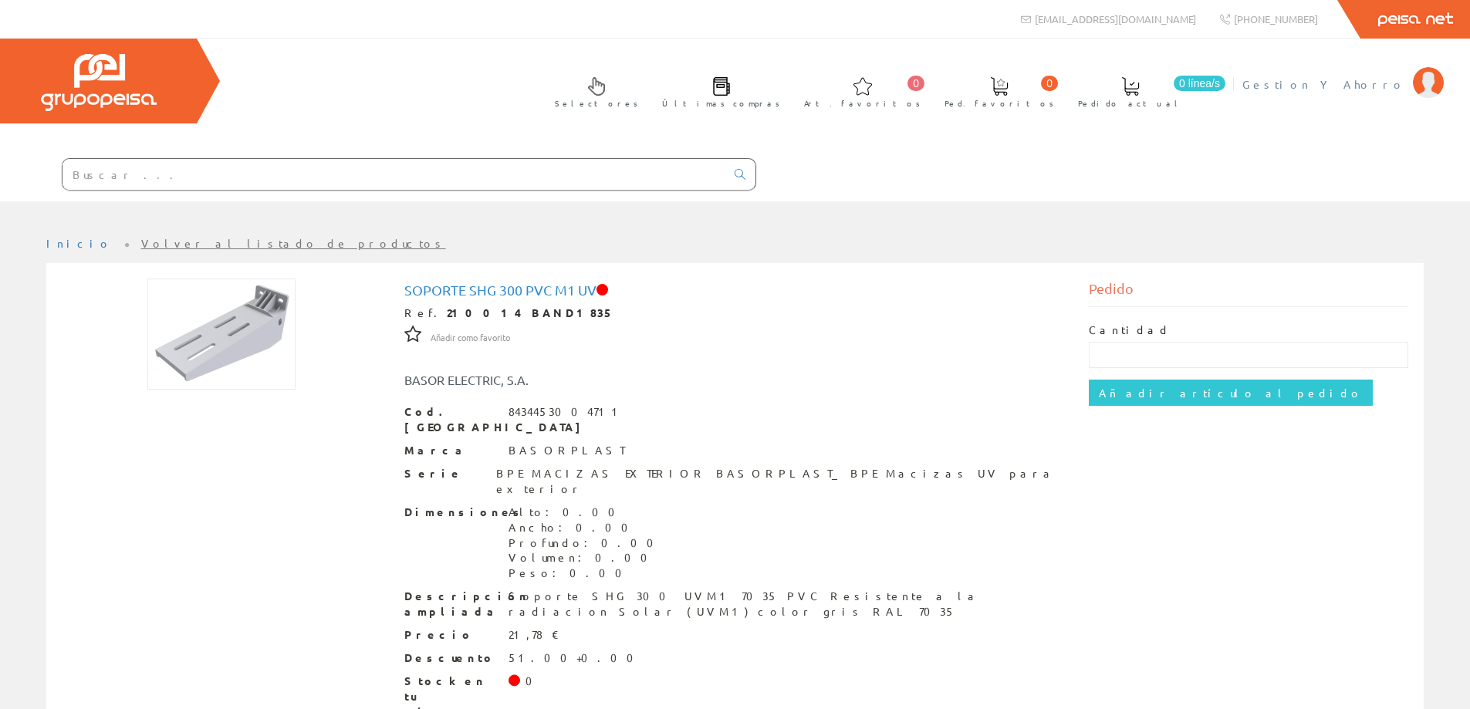
click at [1338, 79] on span "Gestion Y Ahorro" at bounding box center [1323, 83] width 163 height 15
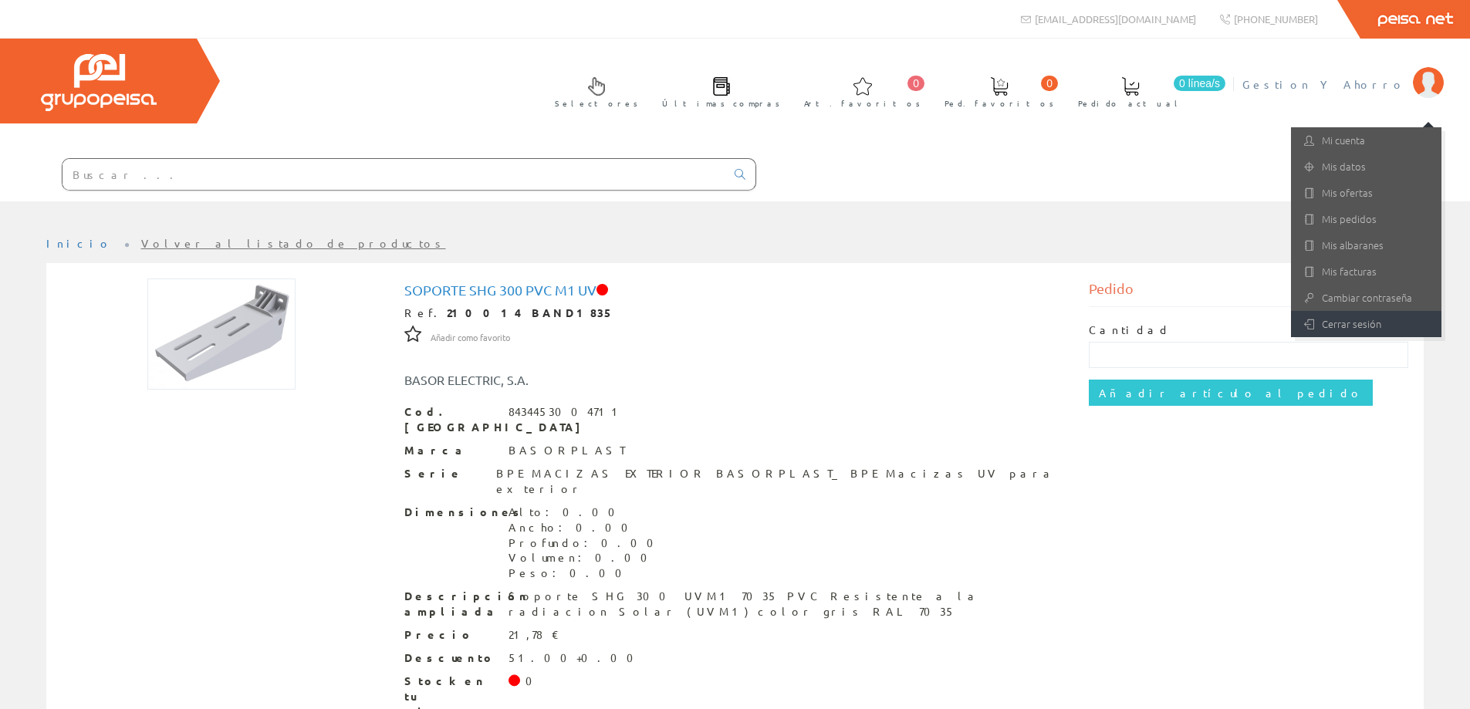
click at [1357, 316] on link "Cerrar sesión" at bounding box center [1366, 324] width 150 height 26
